Goal: Navigation & Orientation: Find specific page/section

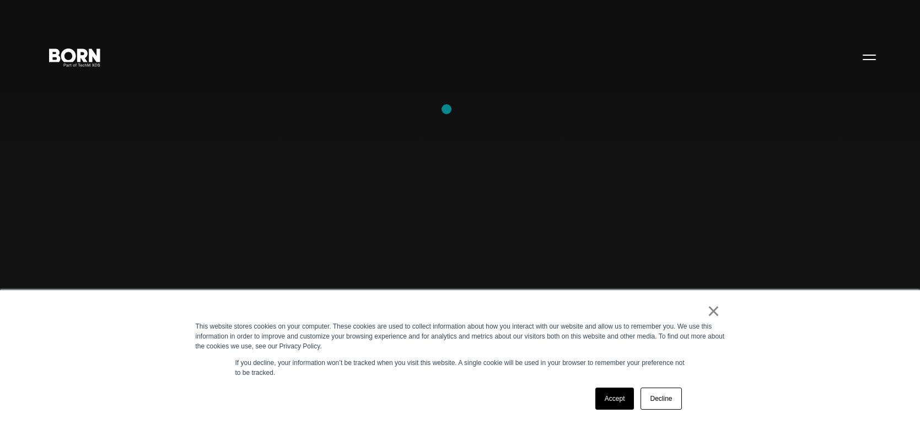
click at [475, 120] on div "Combining creative, content, and commerce to drive change. Imagine, build, and …" at bounding box center [460, 212] width 920 height 424
drag, startPoint x: 478, startPoint y: 129, endPoint x: 609, endPoint y: 222, distance: 160.9
click at [609, 222] on div "Combining creative, content, and commerce to drive change. Imagine, build, and …" at bounding box center [460, 212] width 920 height 424
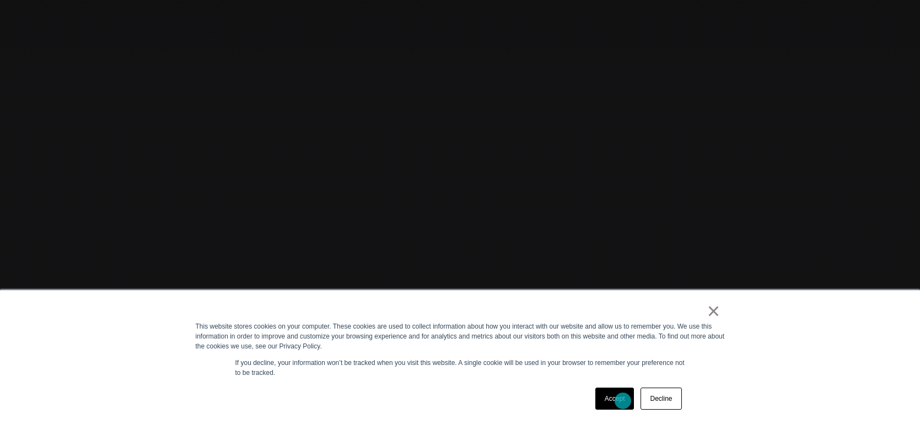
click at [623, 401] on link "Accept" at bounding box center [614, 399] width 39 height 22
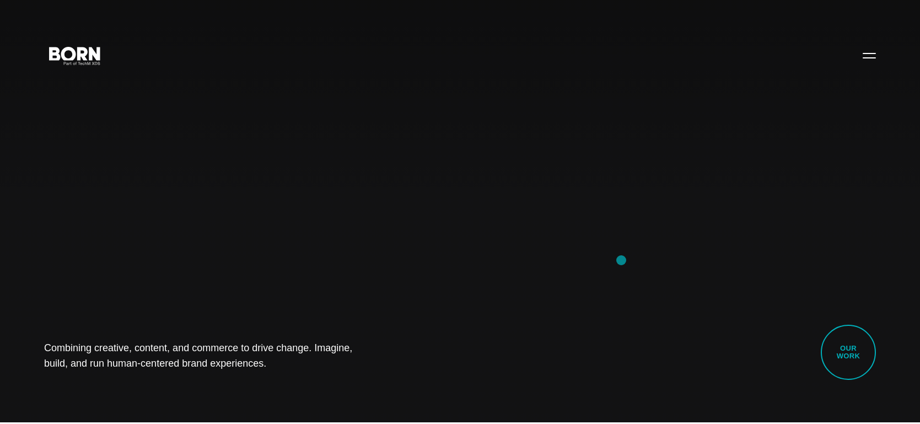
scroll to position [0, 0]
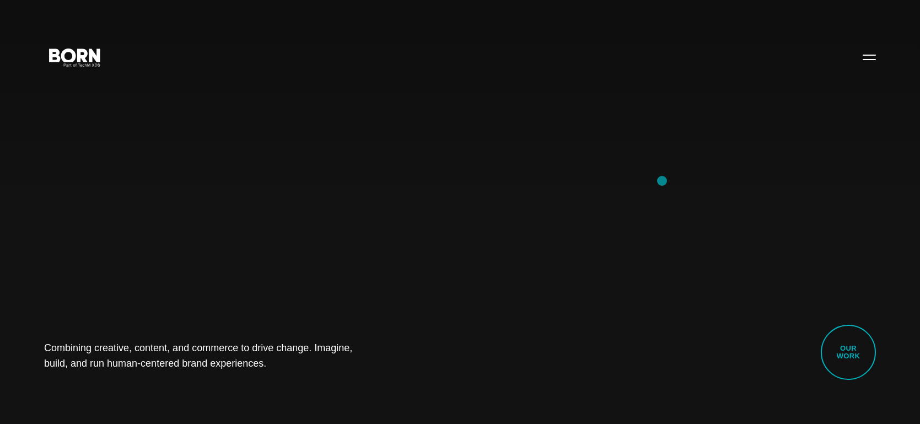
click at [662, 181] on div "Combining creative, content, and commerce to drive change. Imagine, build, and …" at bounding box center [460, 212] width 920 height 424
click at [867, 62] on button "Primary Menu" at bounding box center [869, 56] width 26 height 23
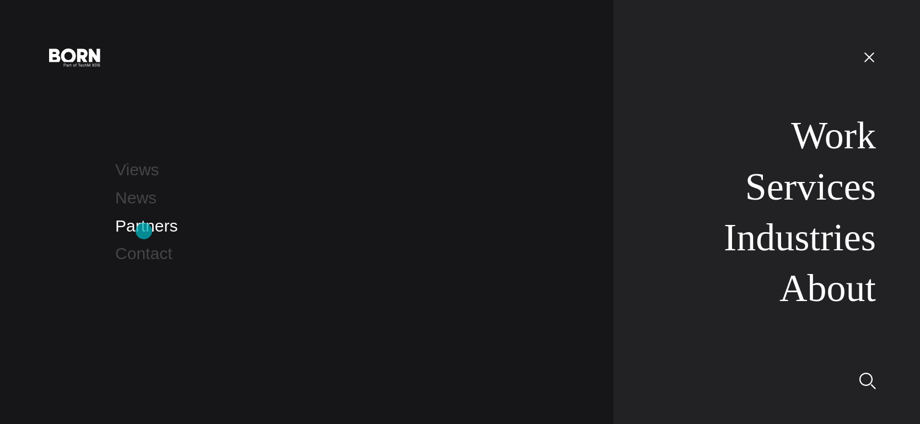
click at [144, 231] on link "Partners" at bounding box center [146, 226] width 62 height 18
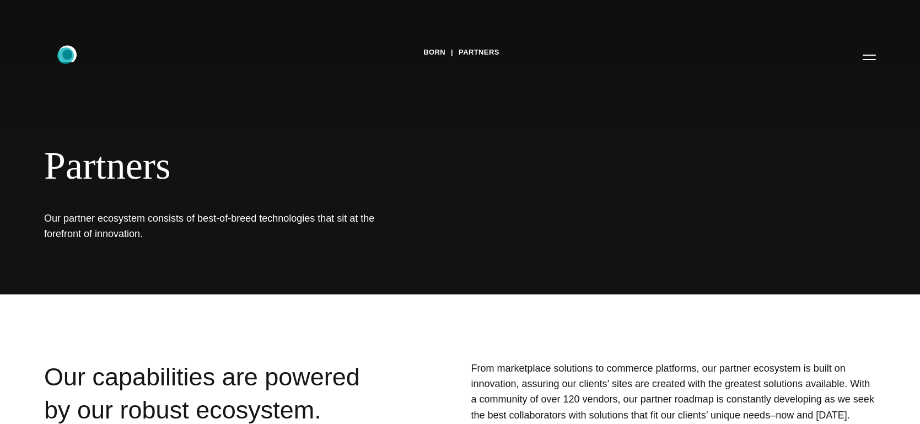
click at [66, 56] on icon ".st0{display:none;} .st1{display:inline;} .st2{font-family:'HelveticaNeue-Mediu…" at bounding box center [75, 56] width 71 height 29
